Goal: Task Accomplishment & Management: Manage account settings

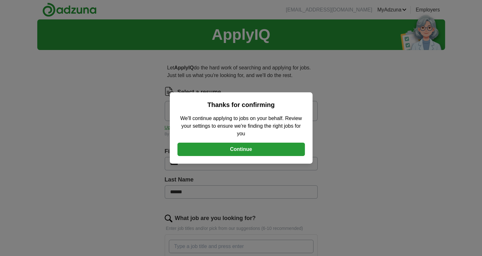
click at [221, 145] on button "Continue" at bounding box center [240, 149] width 127 height 13
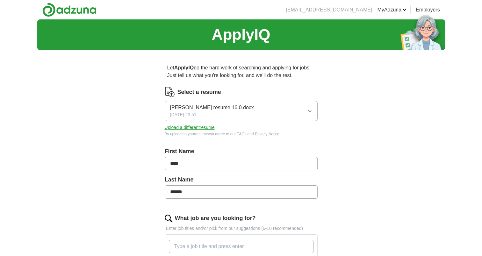
click at [195, 127] on button "Upload a different resume" at bounding box center [190, 127] width 50 height 7
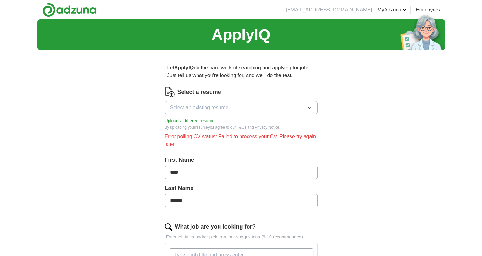
click at [223, 121] on div "Select a resume Select an existing resume Upload a different resume By uploadin…" at bounding box center [241, 108] width 153 height 43
click at [183, 121] on button "Upload a different resume" at bounding box center [190, 120] width 50 height 7
click at [240, 109] on button "Select an existing resume" at bounding box center [241, 107] width 153 height 13
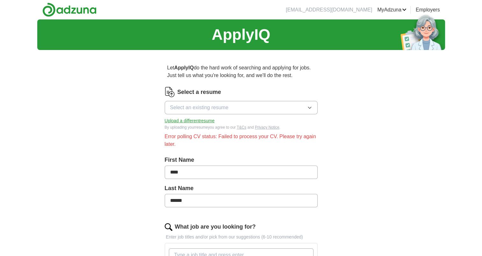
click at [196, 118] on button "Upload a different resume" at bounding box center [190, 120] width 50 height 7
click at [187, 107] on span "Select an existing resume" at bounding box center [199, 108] width 58 height 8
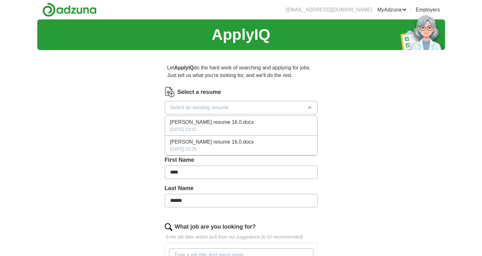
click at [187, 106] on span "Select an existing resume" at bounding box center [199, 108] width 58 height 8
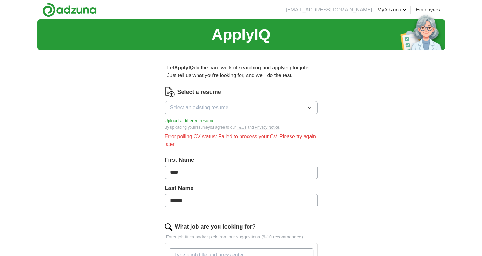
click at [187, 121] on button "Upload a different resume" at bounding box center [190, 120] width 50 height 7
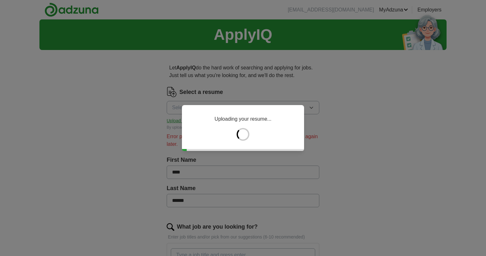
click at [289, 117] on div "Uploading your resume..." at bounding box center [243, 128] width 122 height 46
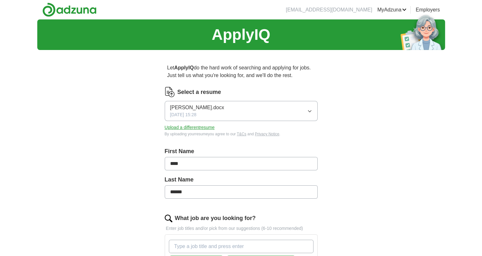
click at [180, 126] on button "Upload a different resume" at bounding box center [190, 127] width 50 height 7
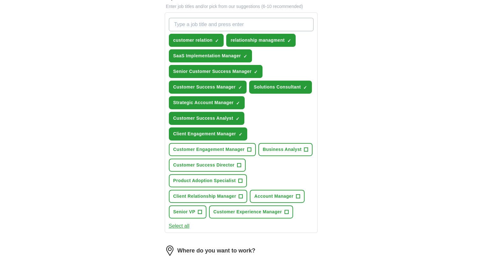
scroll to position [223, 0]
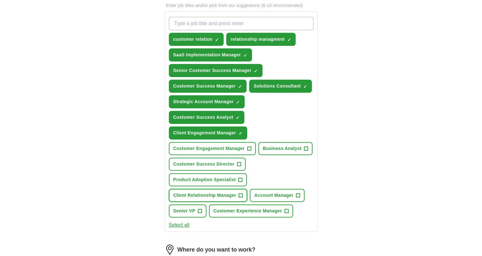
click at [240, 193] on span "+" at bounding box center [241, 195] width 4 height 5
click at [249, 146] on span "+" at bounding box center [249, 148] width 4 height 5
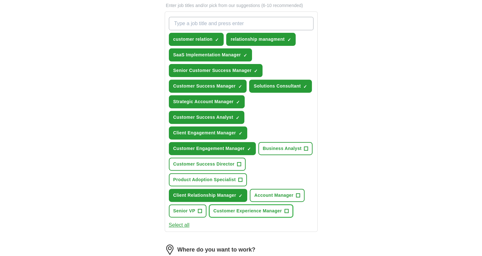
drag, startPoint x: 285, startPoint y: 207, endPoint x: 292, endPoint y: 201, distance: 9.0
click at [285, 208] on span "+" at bounding box center [286, 210] width 4 height 5
click at [294, 191] on button "Account Manager +" at bounding box center [277, 195] width 55 height 13
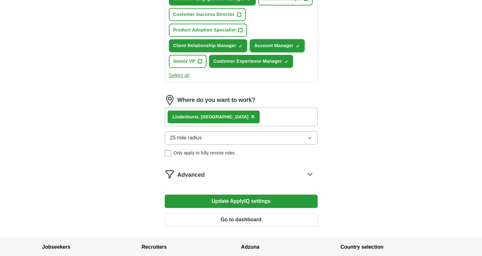
scroll to position [382, 0]
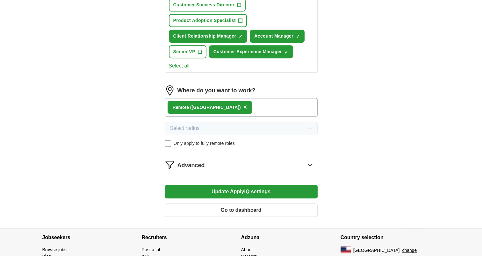
click at [238, 187] on button "Update ApplyIQ settings" at bounding box center [241, 191] width 153 height 13
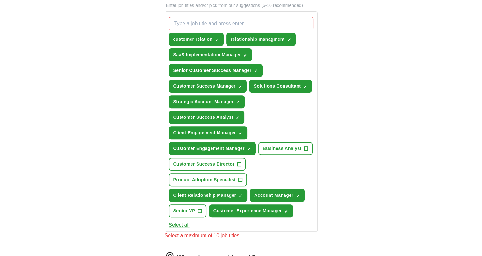
scroll to position [191, 0]
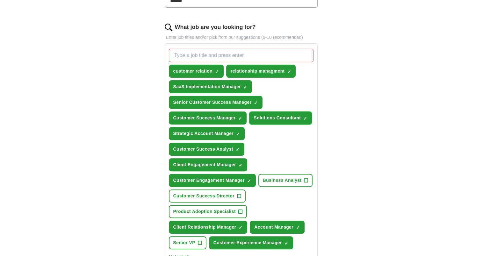
click at [0, 0] on span "×" at bounding box center [0, 0] width 0 height 0
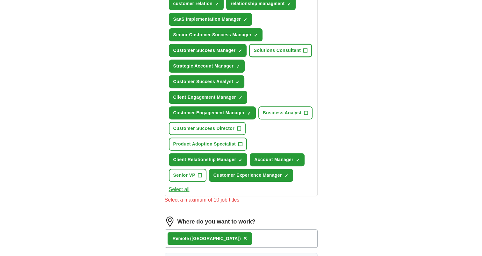
scroll to position [223, 0]
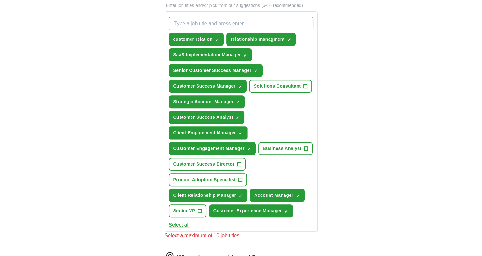
click at [0, 0] on span "×" at bounding box center [0, 0] width 0 height 0
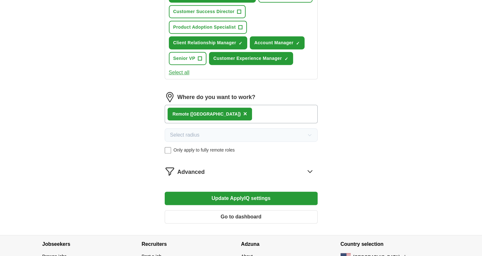
scroll to position [414, 0]
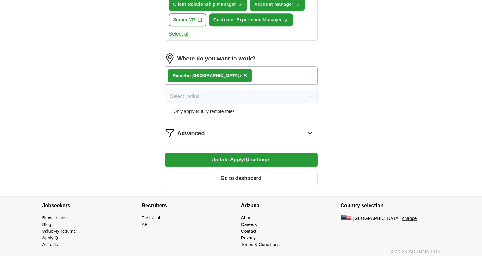
click at [233, 157] on button "Update ApplyIQ settings" at bounding box center [241, 159] width 153 height 13
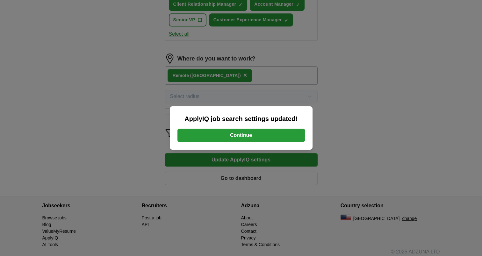
click at [234, 132] on button "Continue" at bounding box center [240, 135] width 127 height 13
